Goal: Task Accomplishment & Management: Use online tool/utility

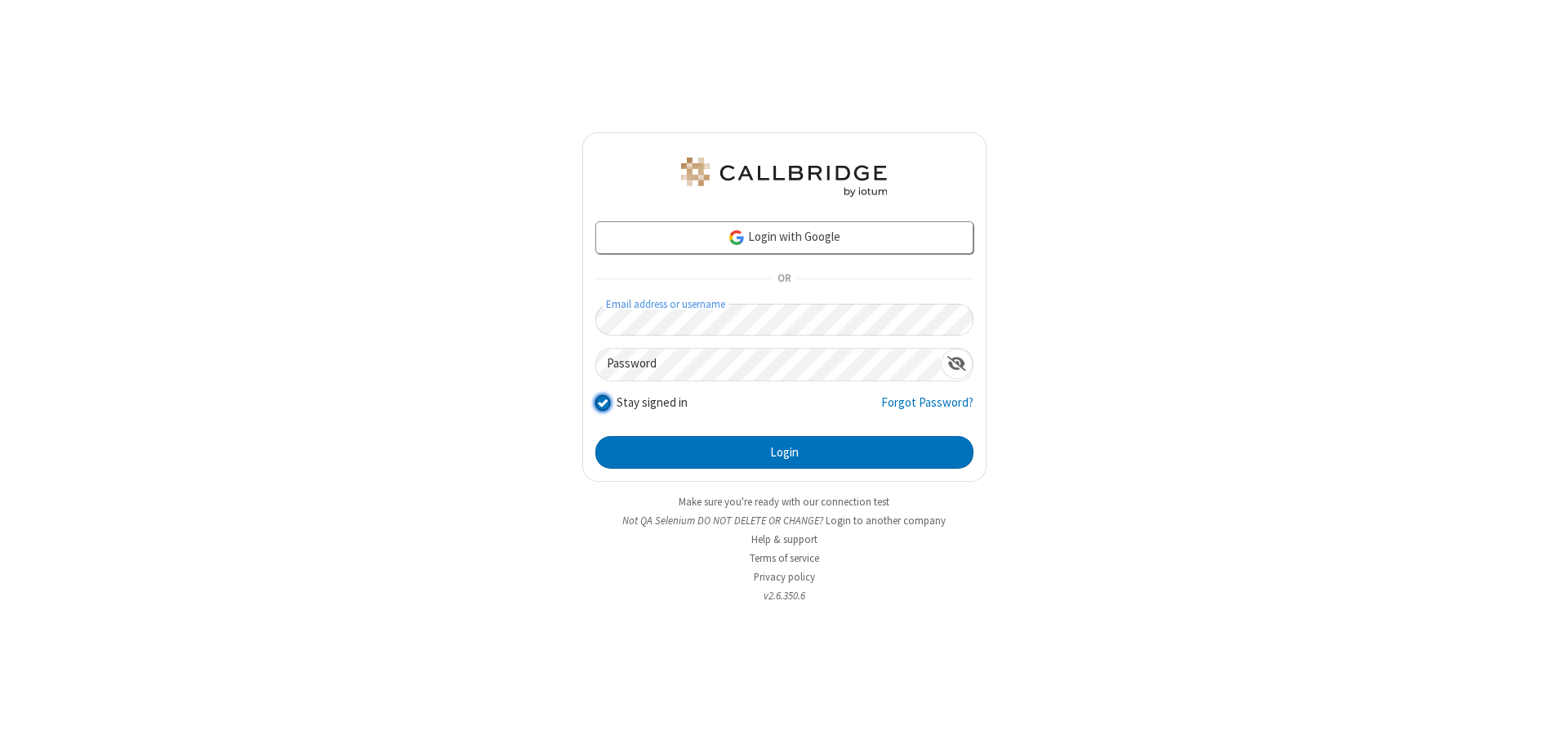
click at [602, 402] on input "Stay signed in" at bounding box center [602, 402] width 15 height 17
checkbox input "false"
click at [784, 452] on button "Login" at bounding box center [784, 452] width 378 height 32
click at [602, 402] on input "Stay signed in" at bounding box center [602, 402] width 15 height 17
checkbox input "false"
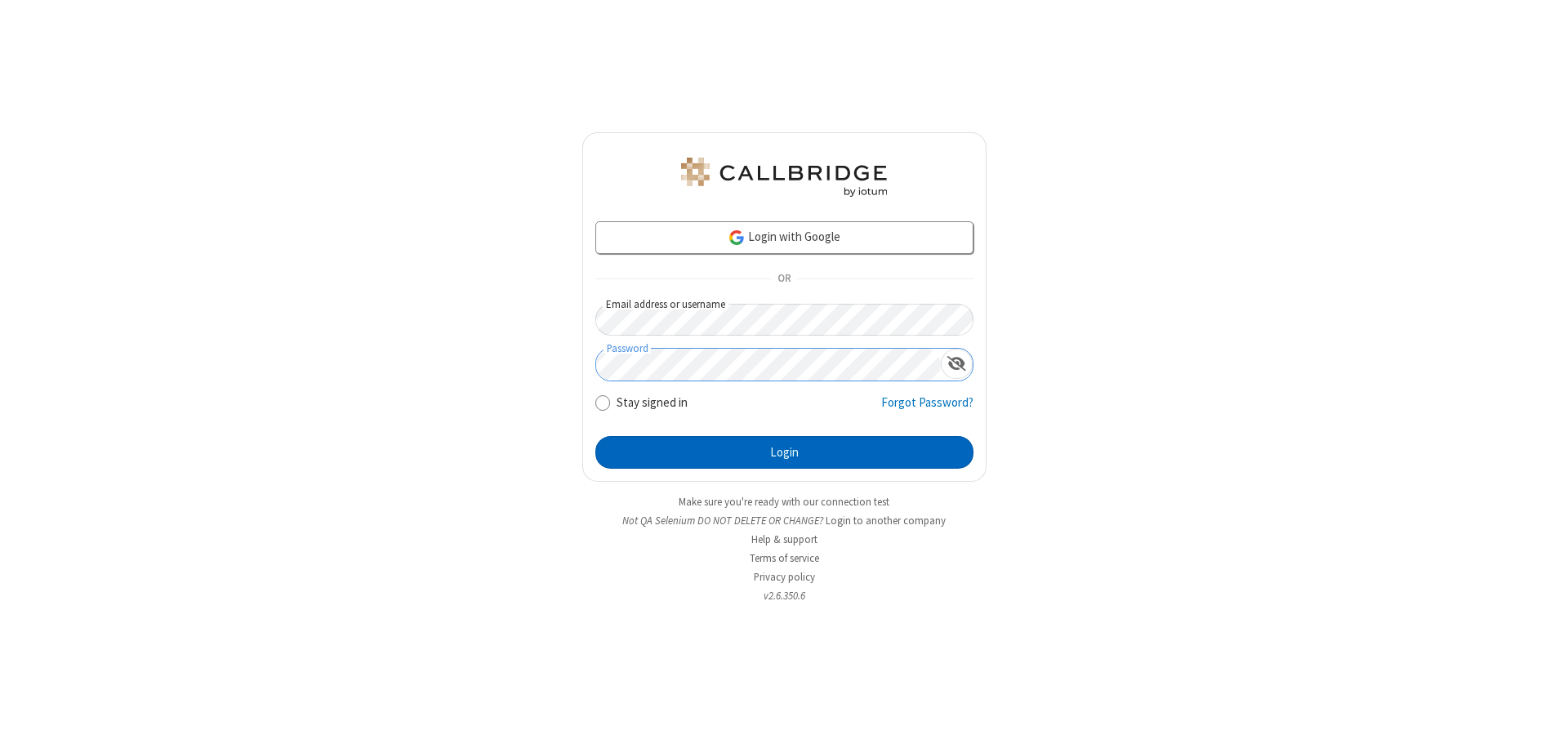
click at [784, 452] on button "Login" at bounding box center [784, 452] width 378 height 32
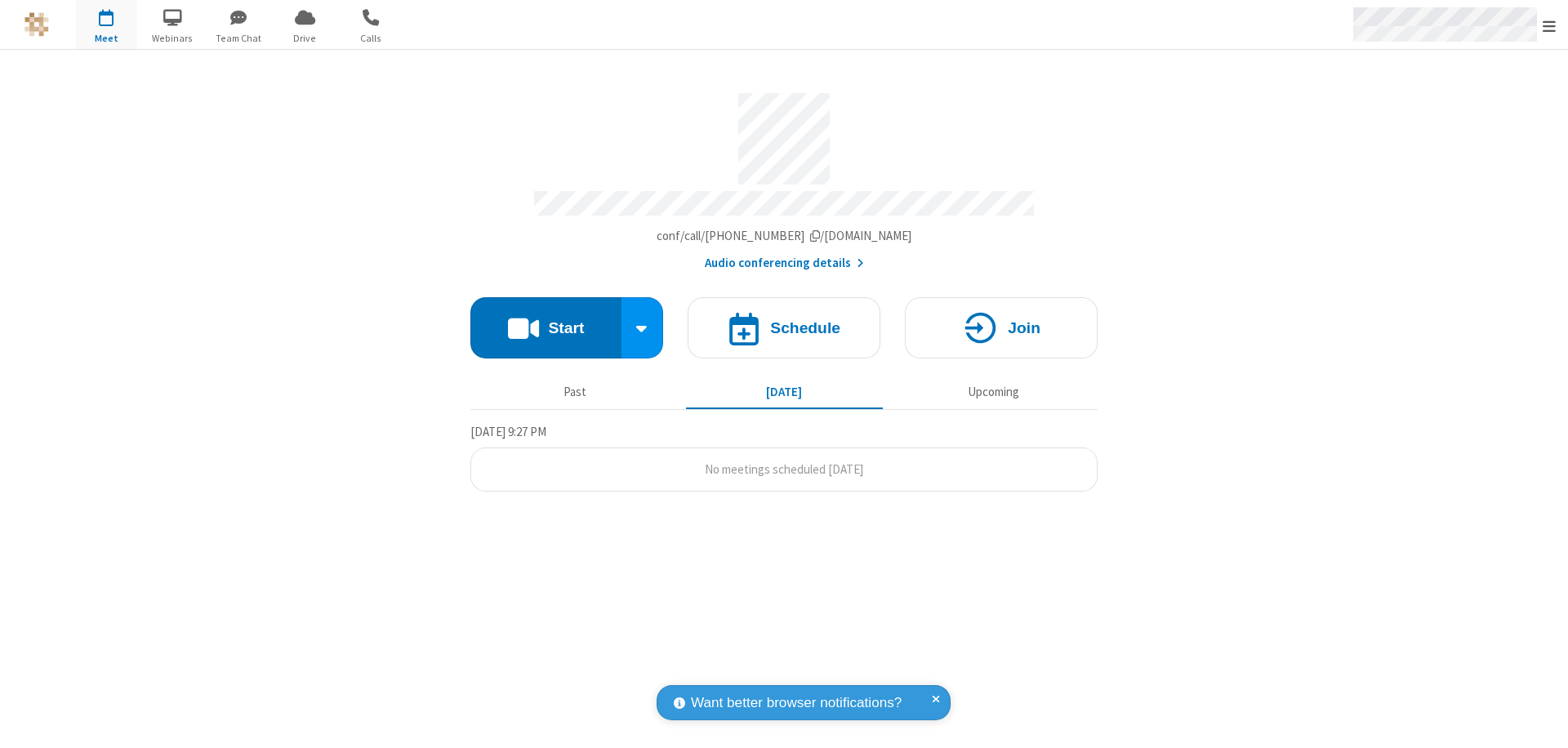
click at [1549, 25] on span "Open menu" at bounding box center [1549, 26] width 13 height 16
click at [1567, 461] on span at bounding box center [1587, 462] width 14 height 13
